Goal: Transaction & Acquisition: Purchase product/service

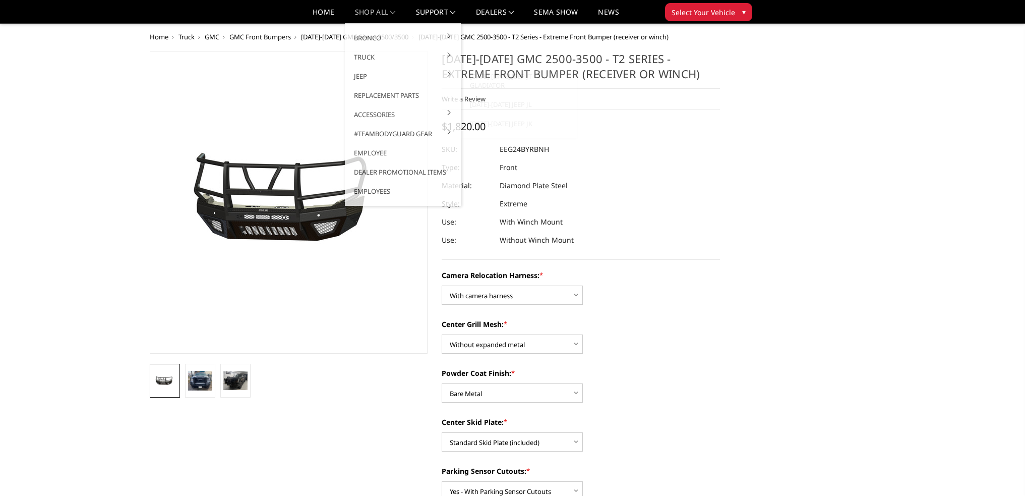
select select "3742"
select select "3741"
select select "3737"
select select "3735"
select select "3733"
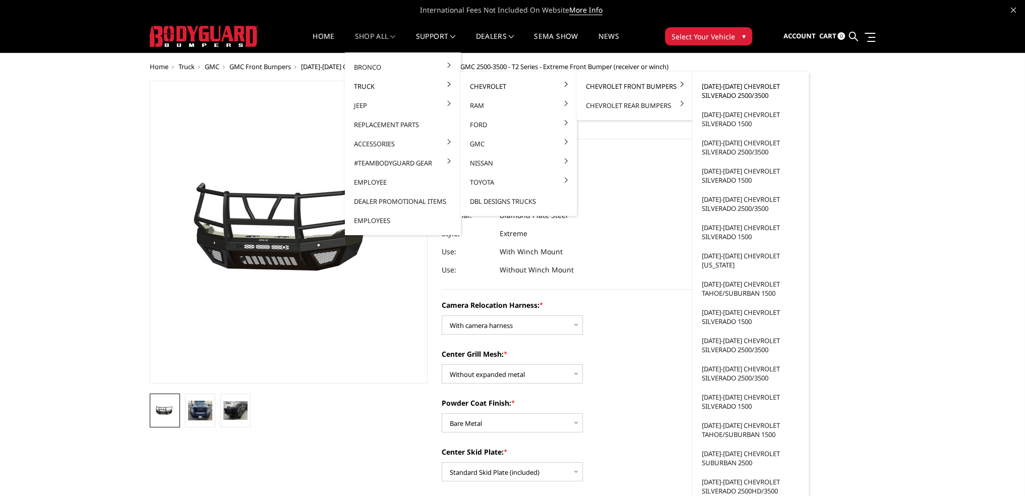
click at [725, 87] on link "[DATE]-[DATE] Chevrolet Silverado 2500/3500" at bounding box center [751, 91] width 108 height 28
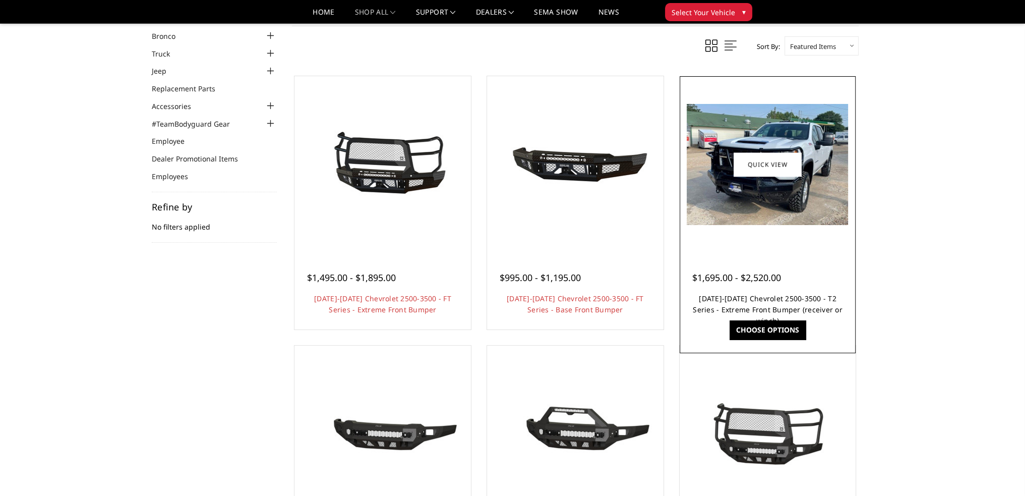
scroll to position [50, 0]
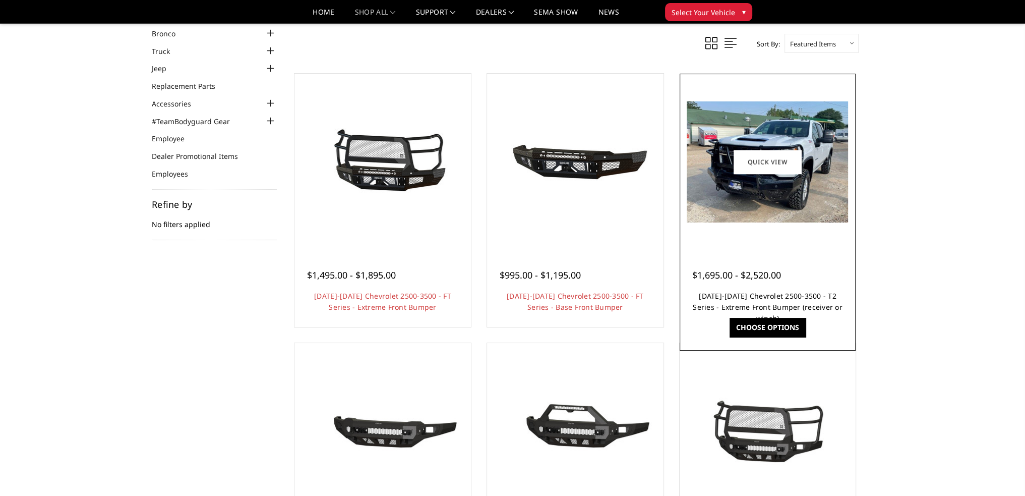
click at [754, 293] on link "[DATE]-[DATE] Chevrolet 2500-3500 - T2 Series - Extreme Front Bumper (receiver …" at bounding box center [768, 307] width 150 height 32
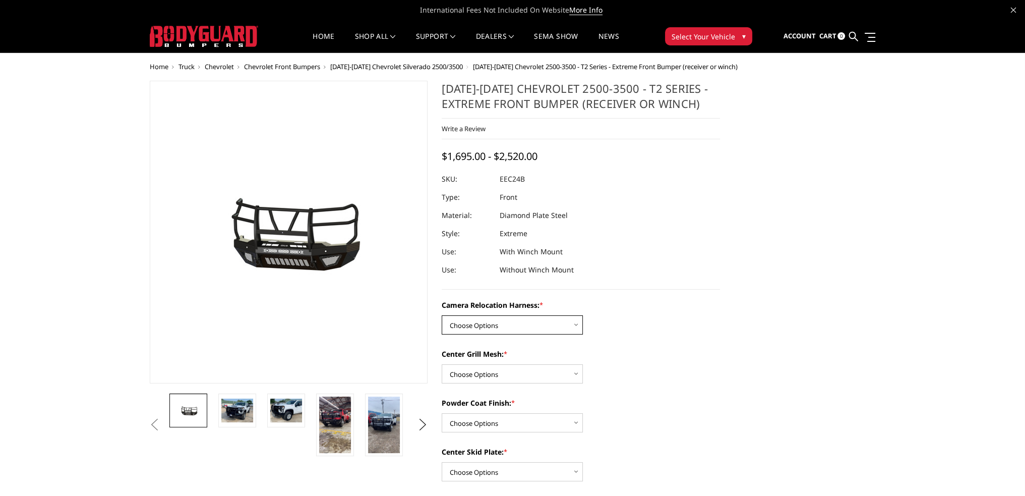
click at [505, 322] on select "Choose Options Without camera harness With camera harness" at bounding box center [512, 324] width 141 height 19
select select "3731"
click at [442, 315] on select "Choose Options Without camera harness With camera harness" at bounding box center [512, 324] width 141 height 19
click at [490, 373] on select "Choose Options Without expanded metal With expanded metal" at bounding box center [512, 373] width 141 height 19
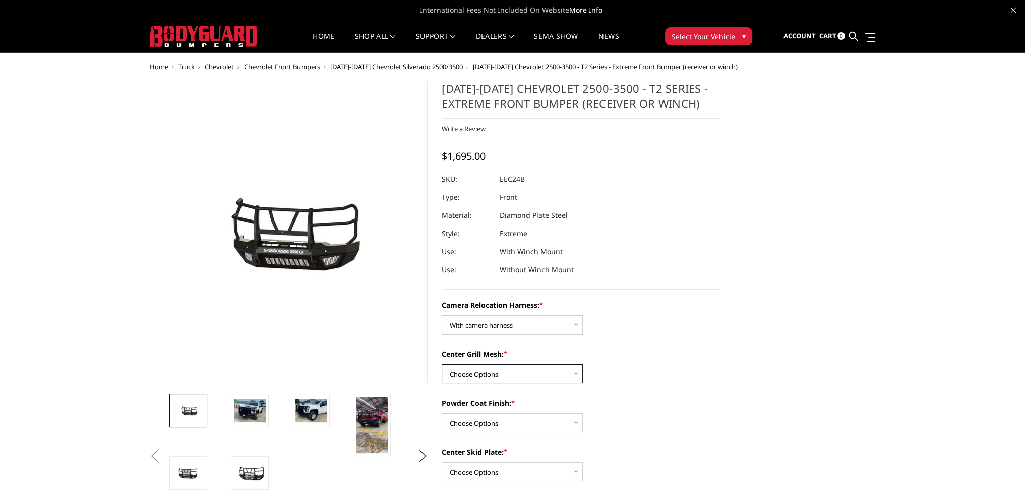
select select "3729"
click at [442, 364] on select "Choose Options Without expanded metal With expanded metal" at bounding box center [512, 373] width 141 height 19
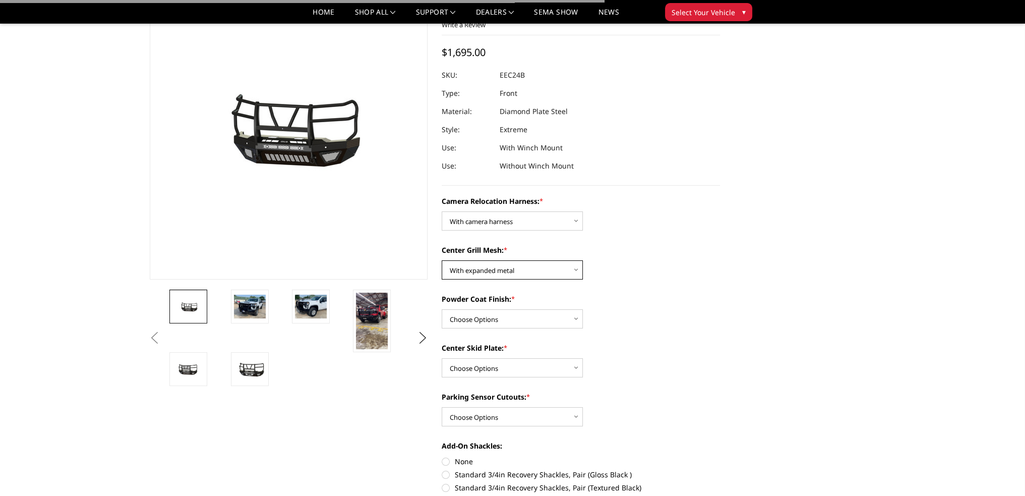
scroll to position [151, 0]
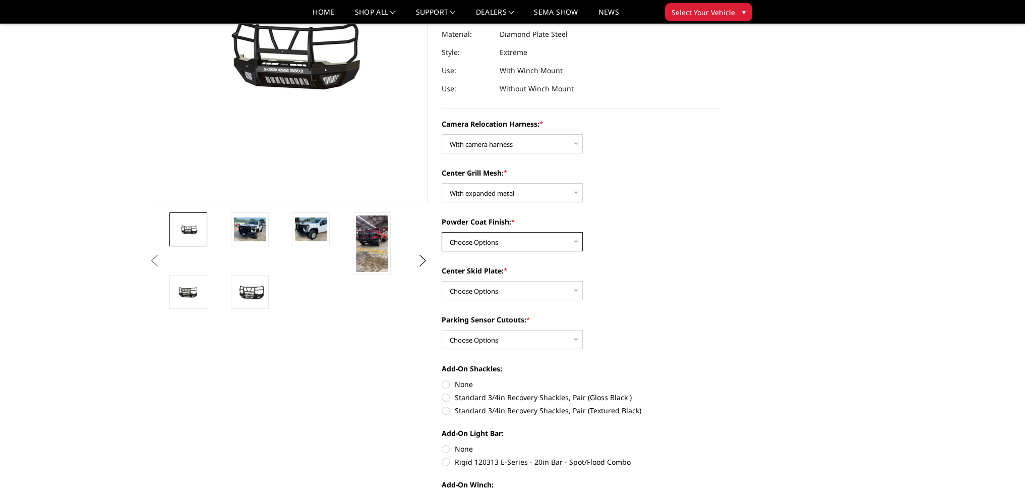
click at [479, 240] on select "Choose Options Textured Black Powder Coat Gloss Black Powder Coat Bare Metal" at bounding box center [512, 241] width 141 height 19
select select "3728"
click at [442, 232] on select "Choose Options Textured Black Powder Coat Gloss Black Powder Coat Bare Metal" at bounding box center [512, 241] width 141 height 19
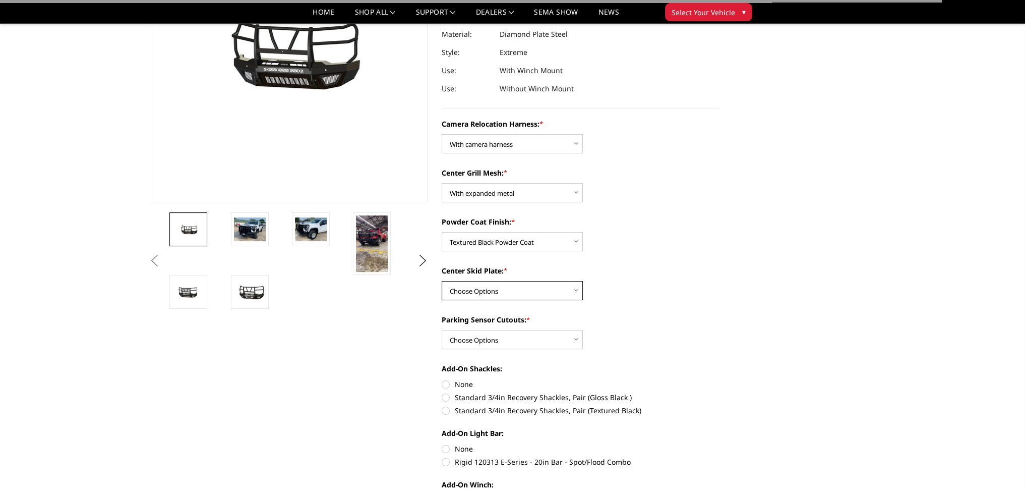
click at [478, 293] on select "Choose Options Winch Mount Skid Plate Standard Skid Plate (included) 2" Receive…" at bounding box center [512, 290] width 141 height 19
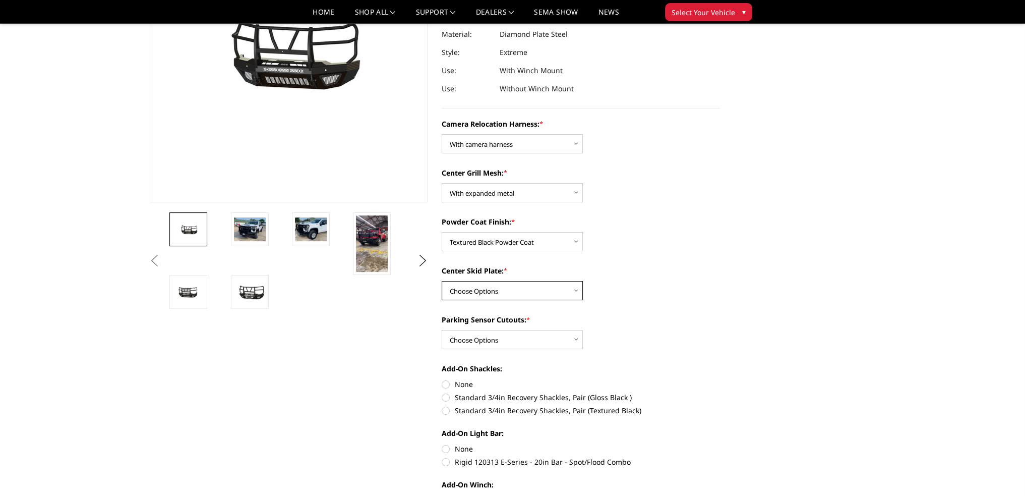
select select "3724"
click at [442, 281] on select "Choose Options Winch Mount Skid Plate Standard Skid Plate (included) 2" Receive…" at bounding box center [512, 290] width 141 height 19
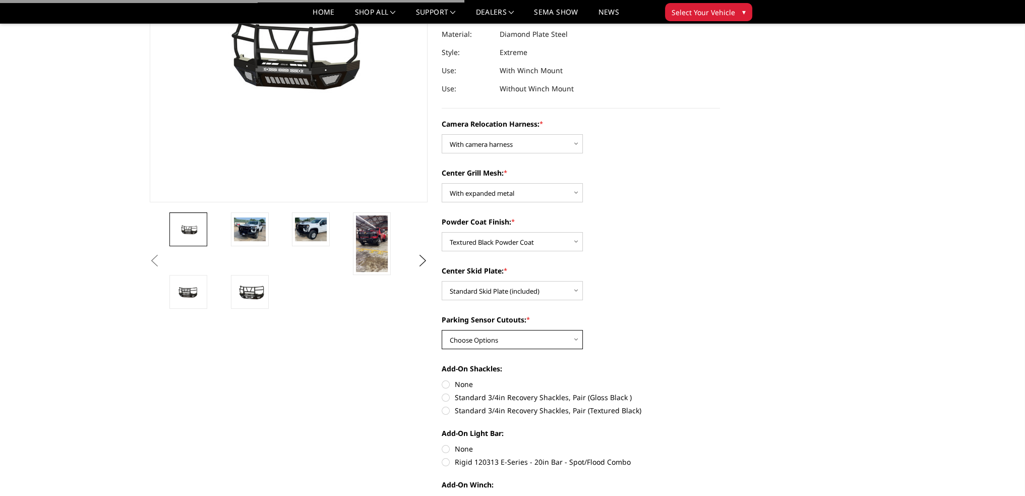
click at [496, 336] on select "Choose Options Yes - With Parking Sensor Cutouts" at bounding box center [512, 339] width 141 height 19
select select "3722"
click at [442, 330] on select "Choose Options Yes - With Parking Sensor Cutouts" at bounding box center [512, 339] width 141 height 19
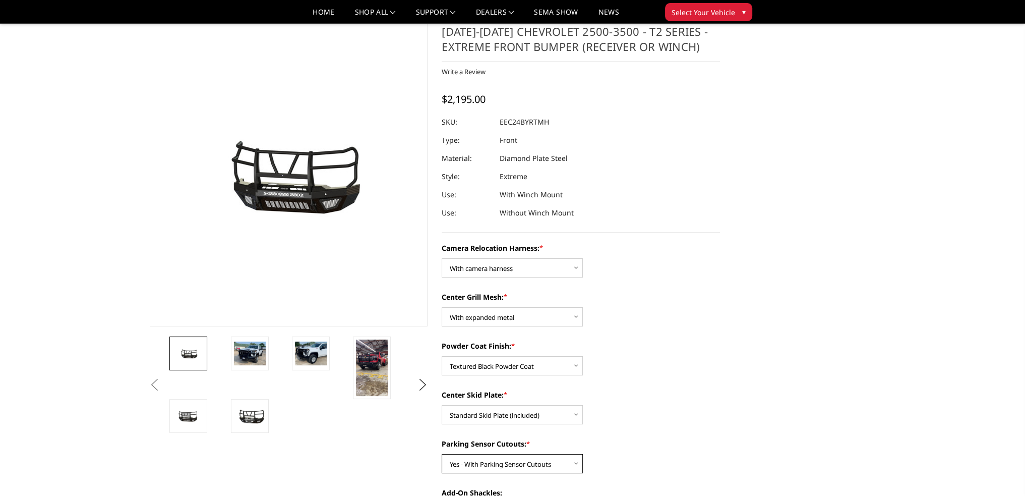
scroll to position [101, 0]
